Goal: Transaction & Acquisition: Obtain resource

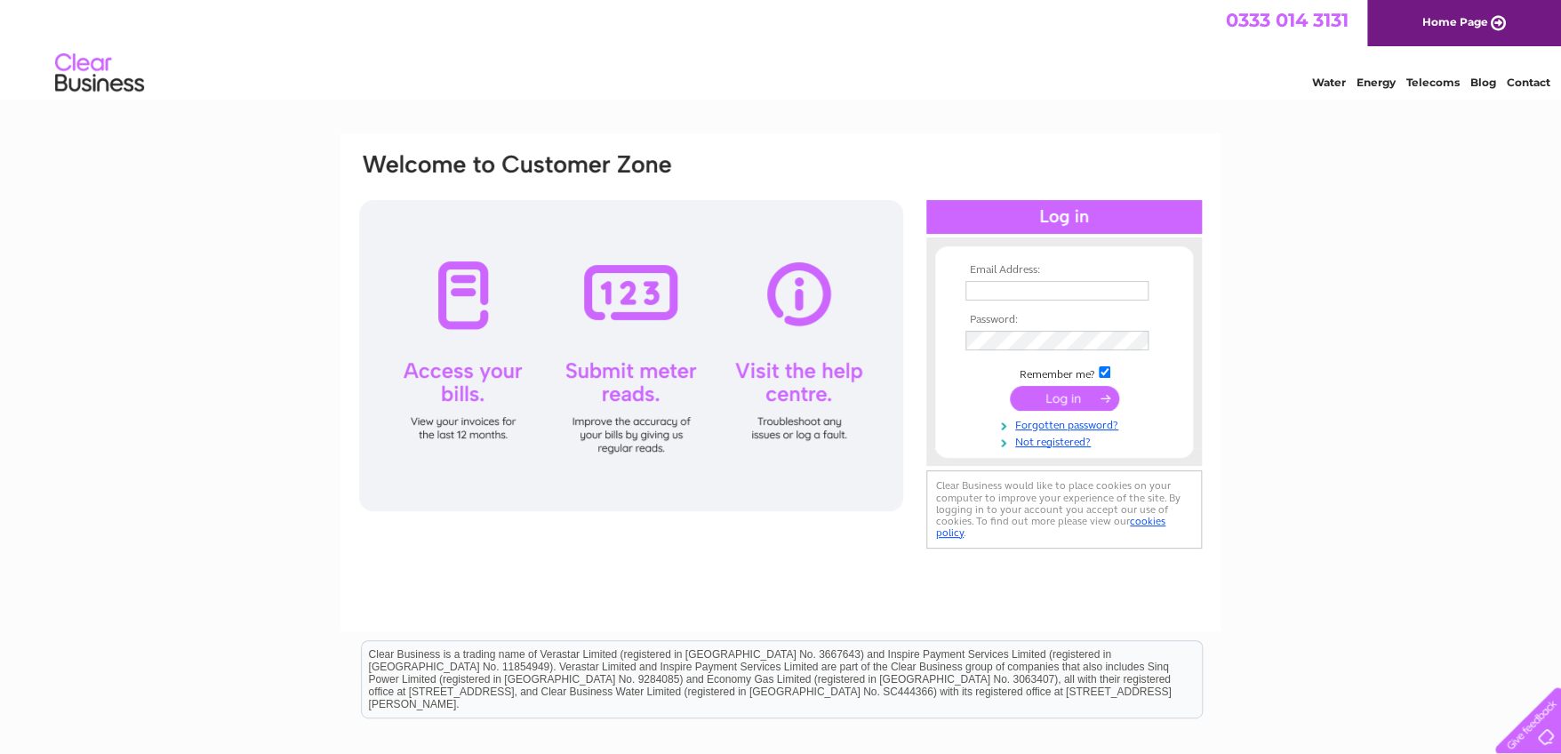
type input "accounts@teamservicesfiresystems.com"
click at [1060, 403] on input "submit" at bounding box center [1064, 398] width 109 height 25
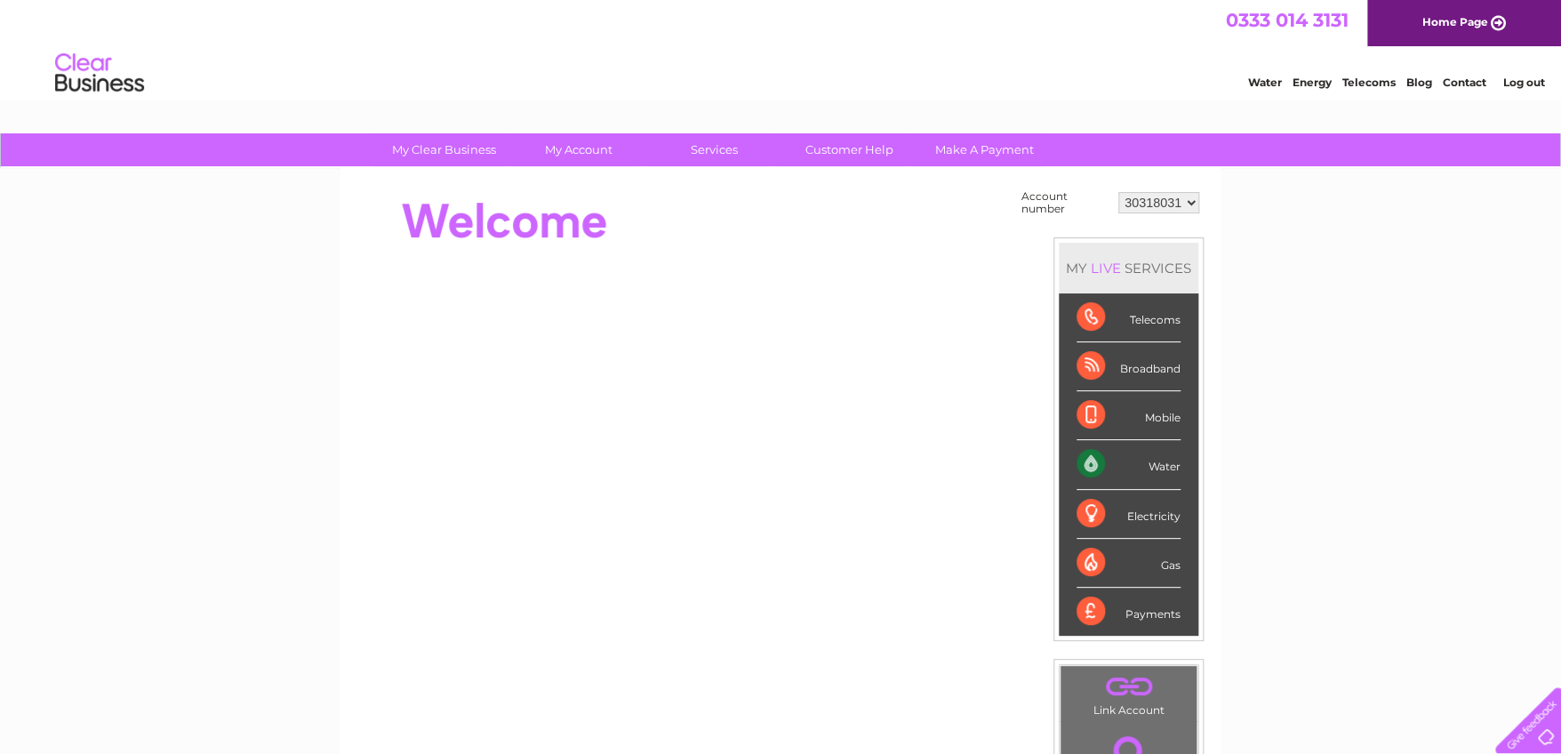
click at [900, 5] on div "0333 014 3131 Home Page" at bounding box center [780, 23] width 1561 height 46
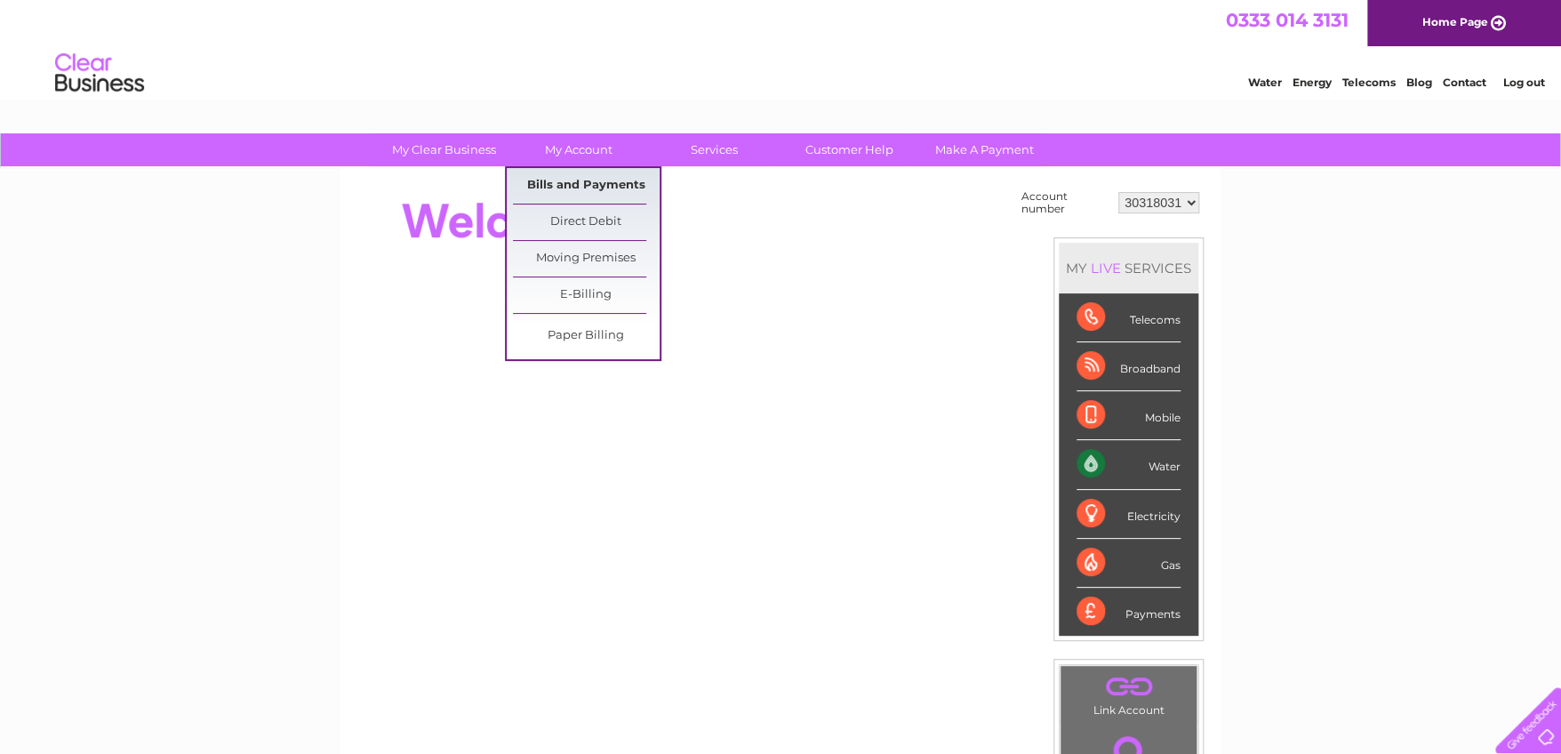
click at [556, 174] on link "Bills and Payments" at bounding box center [586, 186] width 147 height 36
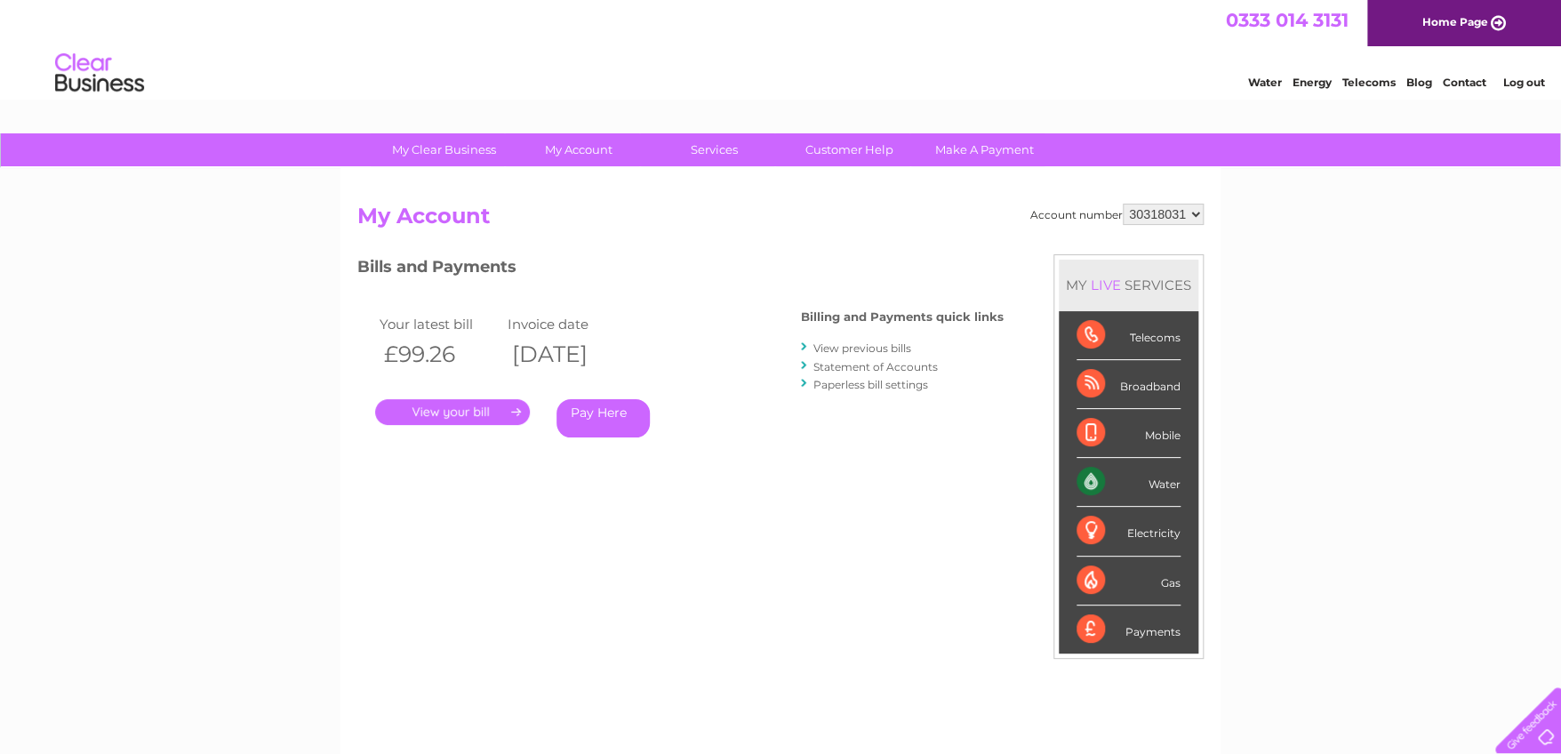
click at [133, 362] on div "My Clear Business Login Details My Details My Preferences Link Account My Accou…" at bounding box center [780, 596] width 1561 height 927
click at [855, 363] on link "Statement of Accounts" at bounding box center [876, 366] width 124 height 13
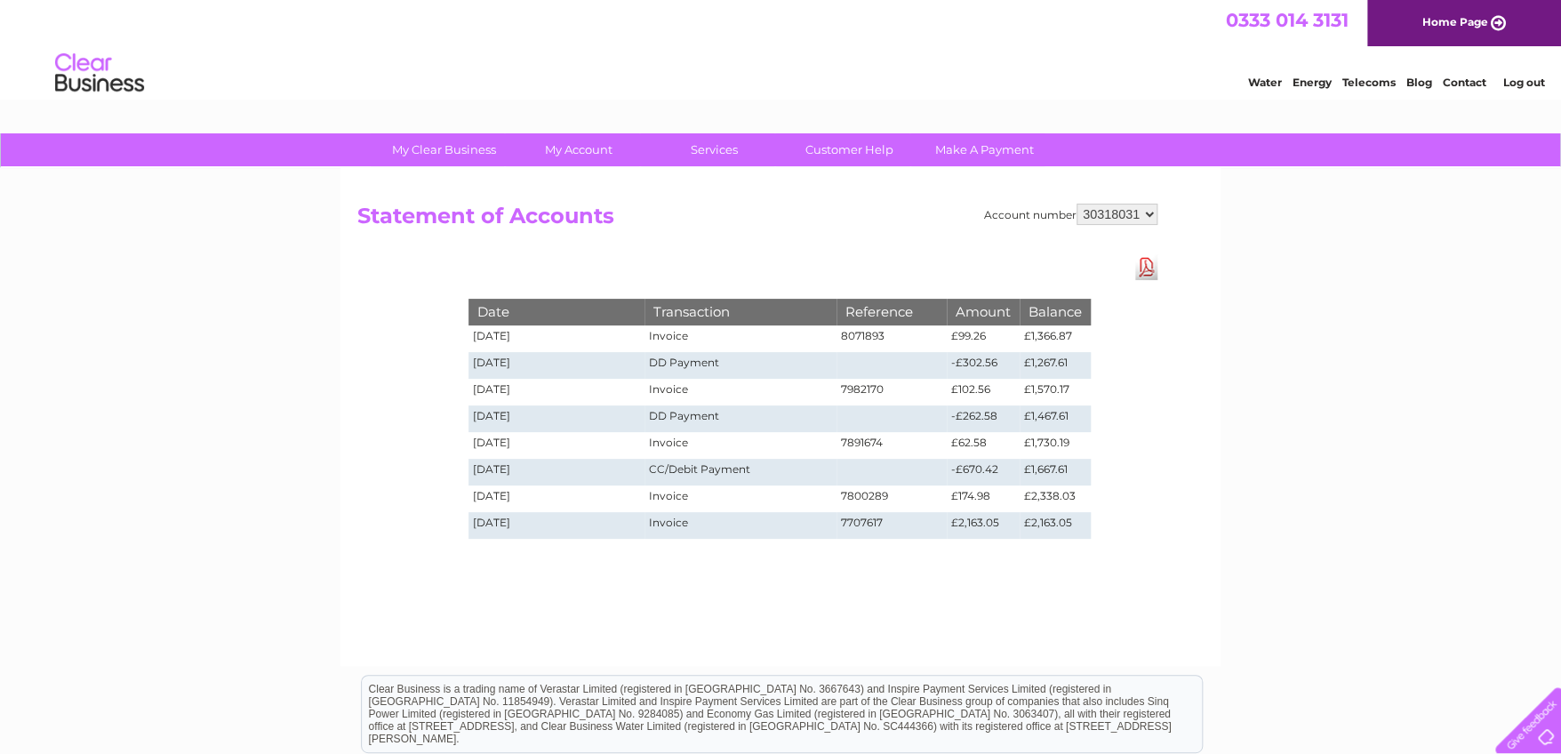
click at [1085, 211] on select "30318031" at bounding box center [1117, 214] width 81 height 21
click at [1003, 218] on div "Account number 30318031" at bounding box center [1070, 214] width 173 height 21
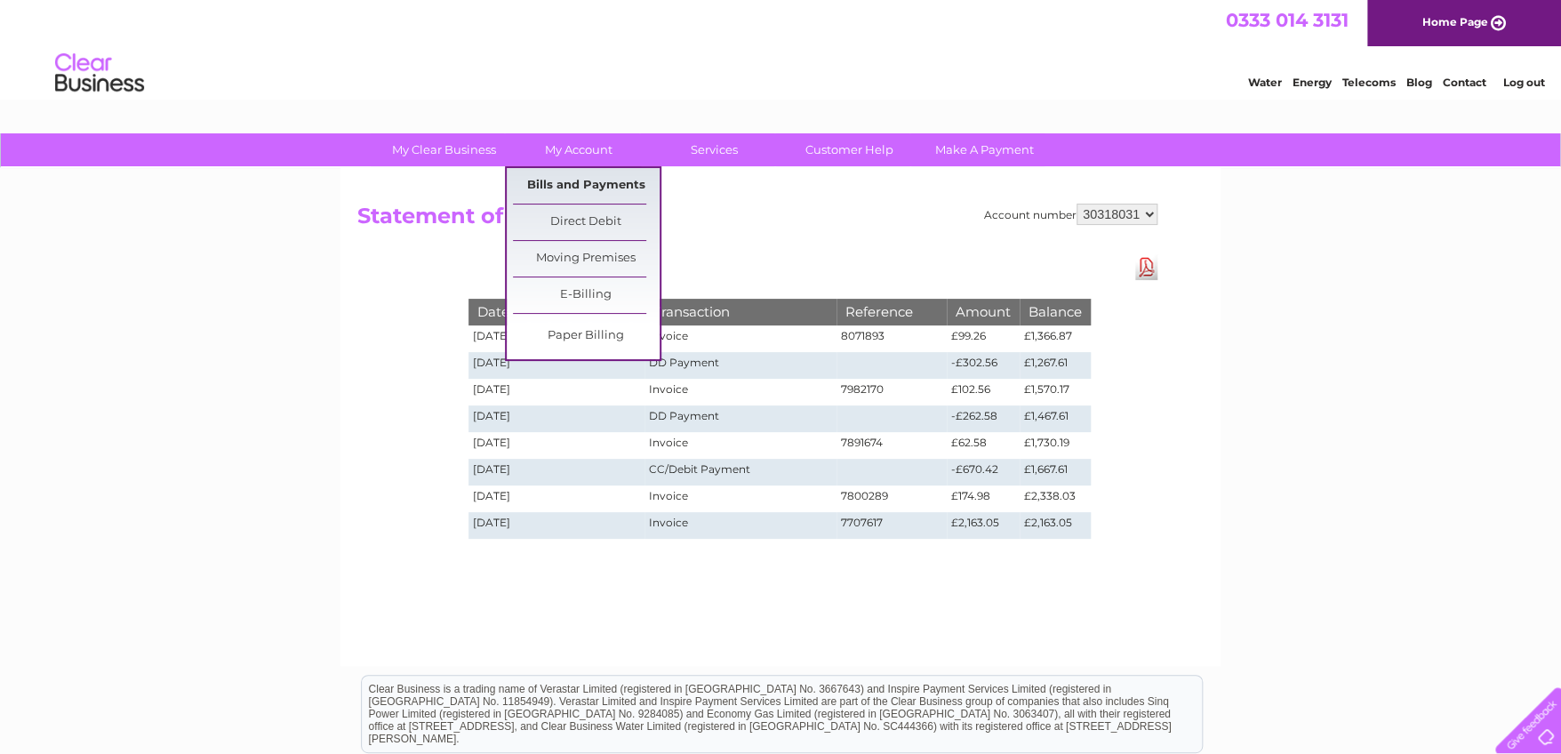
click at [594, 179] on link "Bills and Payments" at bounding box center [586, 186] width 147 height 36
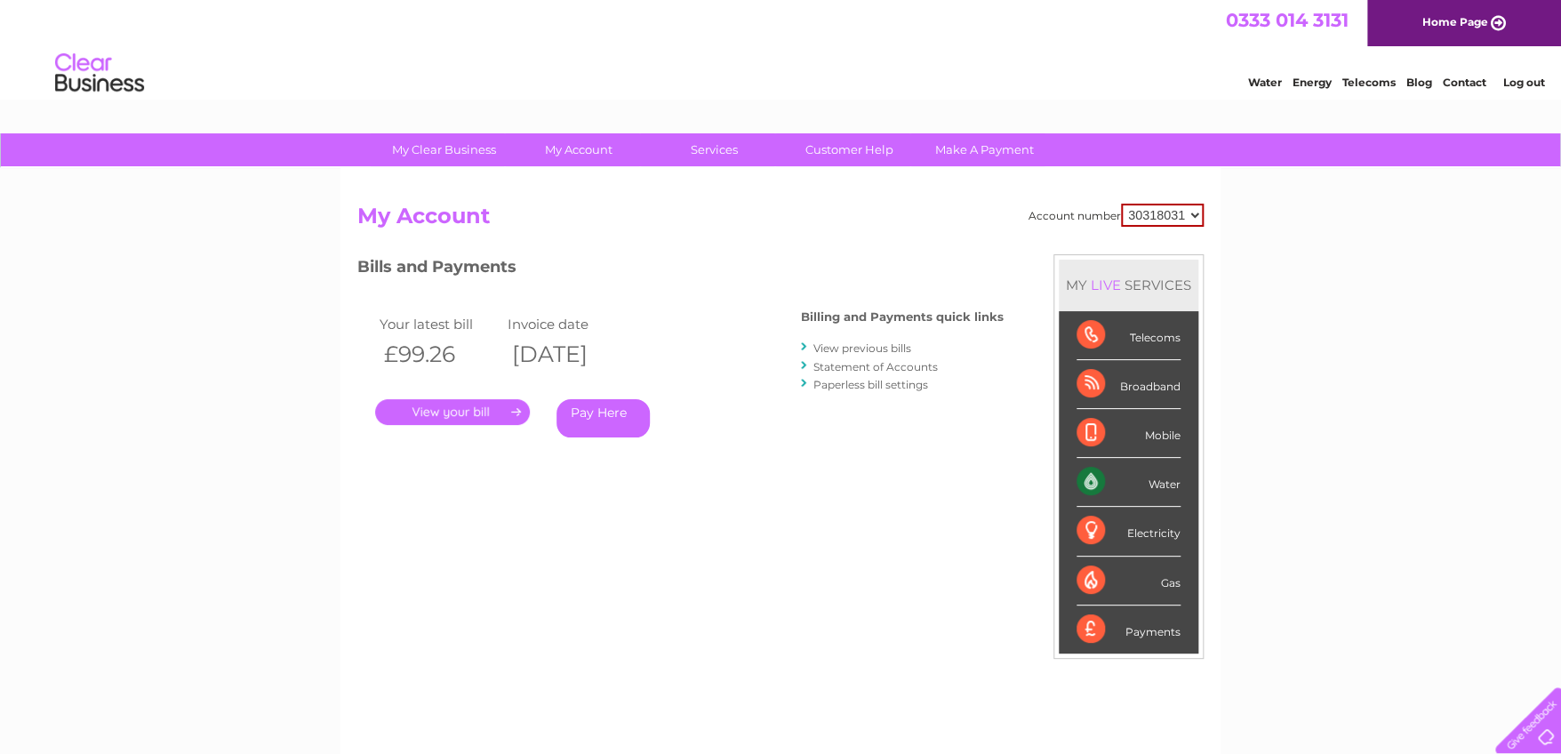
click at [485, 411] on link "." at bounding box center [452, 412] width 155 height 26
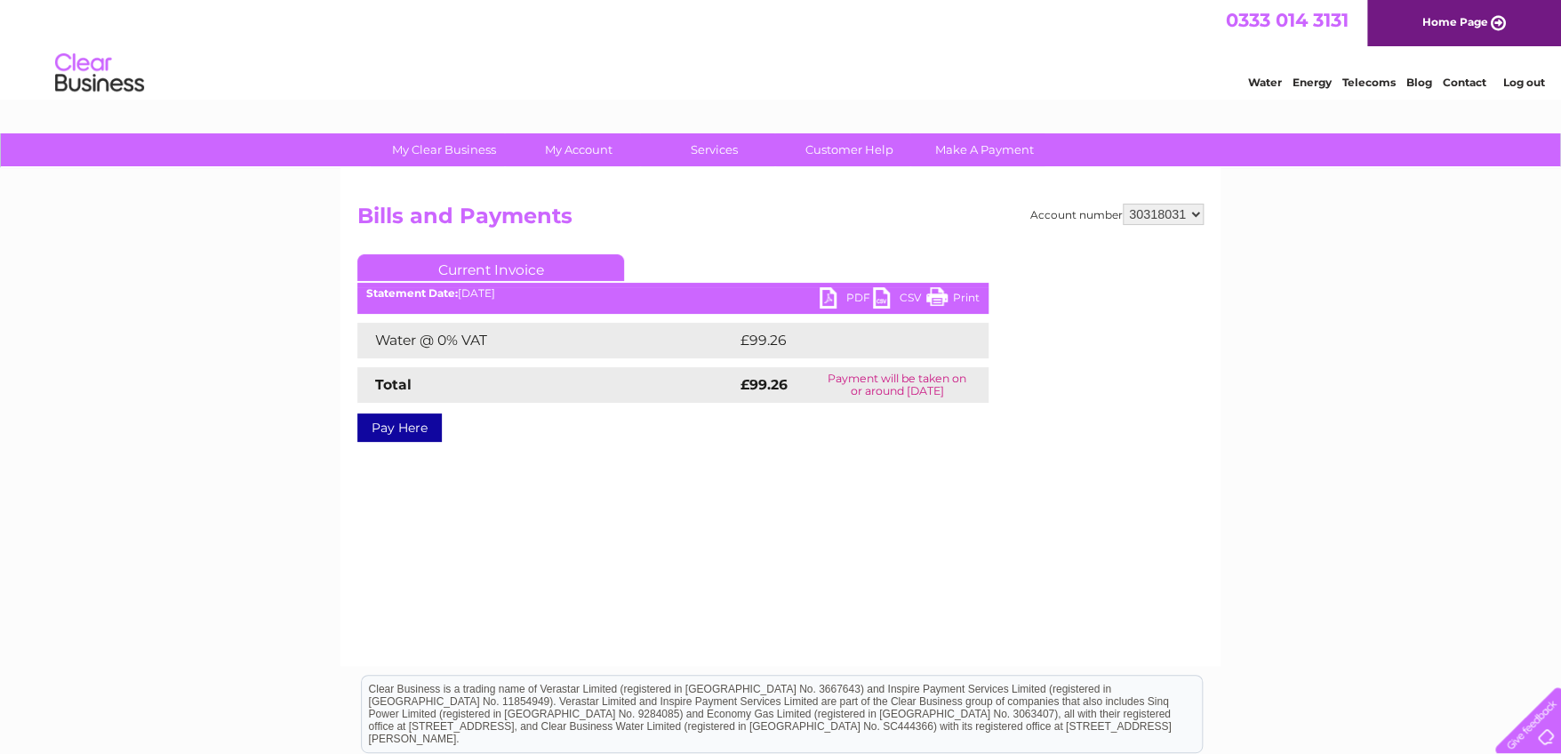
click at [836, 293] on link "PDF" at bounding box center [846, 300] width 53 height 26
click at [537, 54] on div "Water Energy Telecoms Blog Contact Log out" at bounding box center [780, 75] width 1561 height 58
